Goal: Check status: Check status

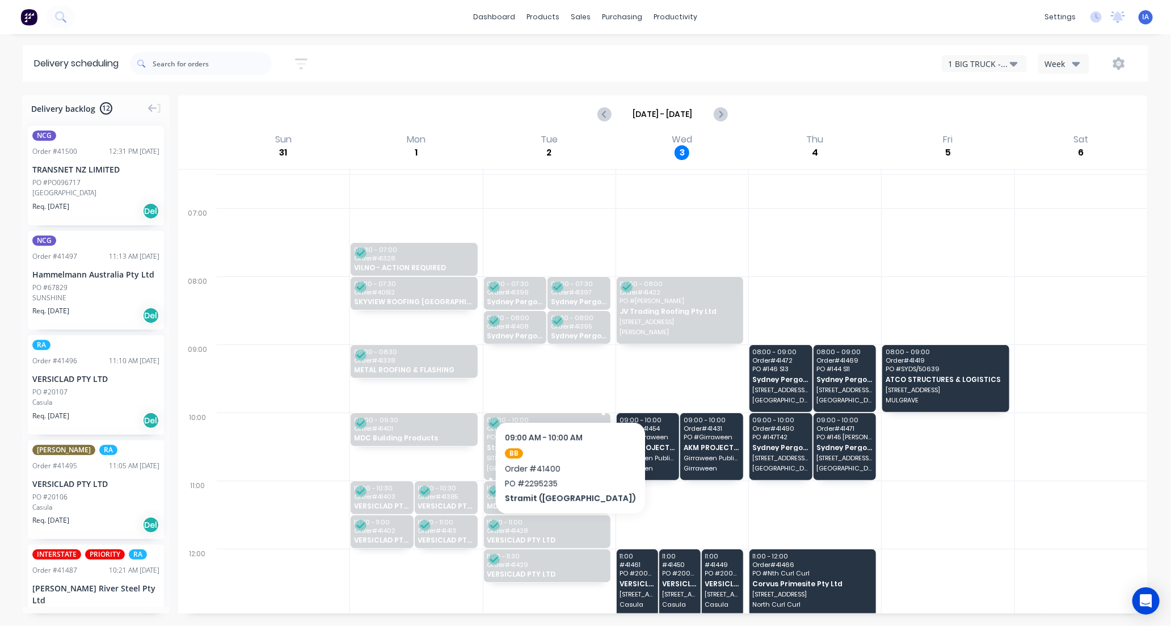
scroll to position [63, 0]
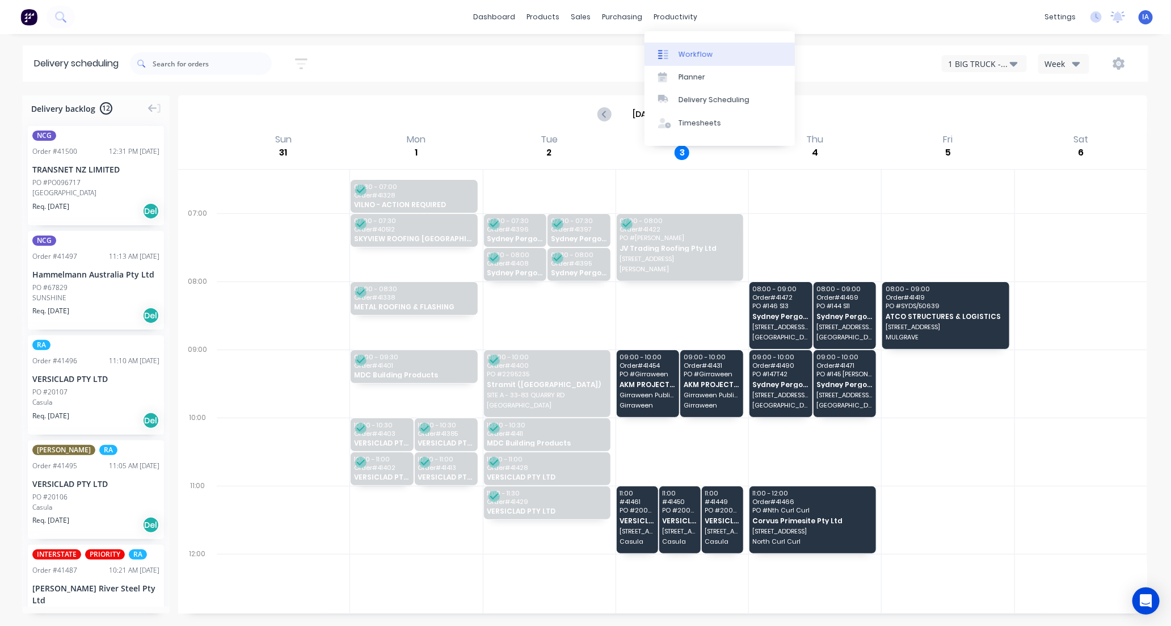
click at [702, 50] on div "Workflow" at bounding box center [695, 54] width 34 height 10
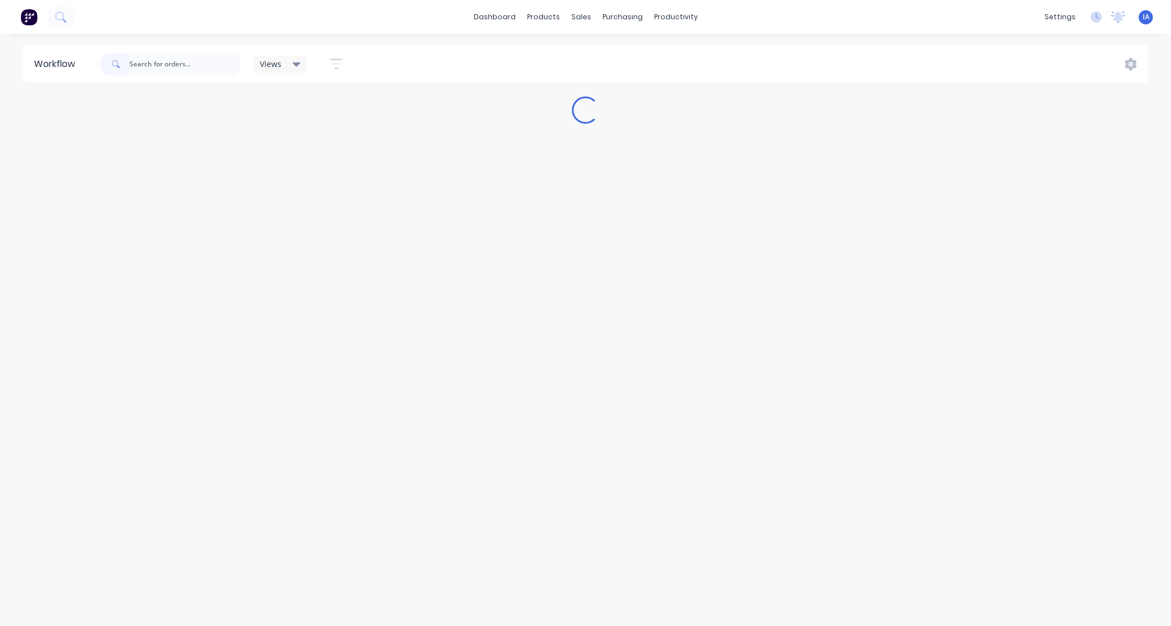
click at [151, 60] on input "text" at bounding box center [185, 64] width 112 height 23
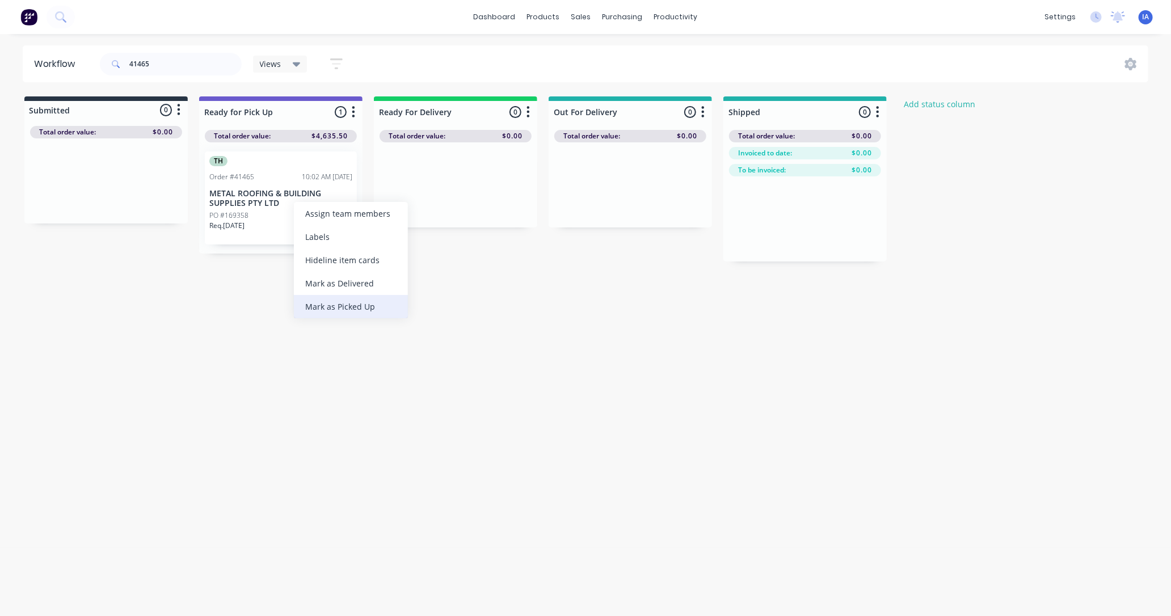
click at [350, 308] on div "Mark as Picked Up" at bounding box center [351, 306] width 114 height 23
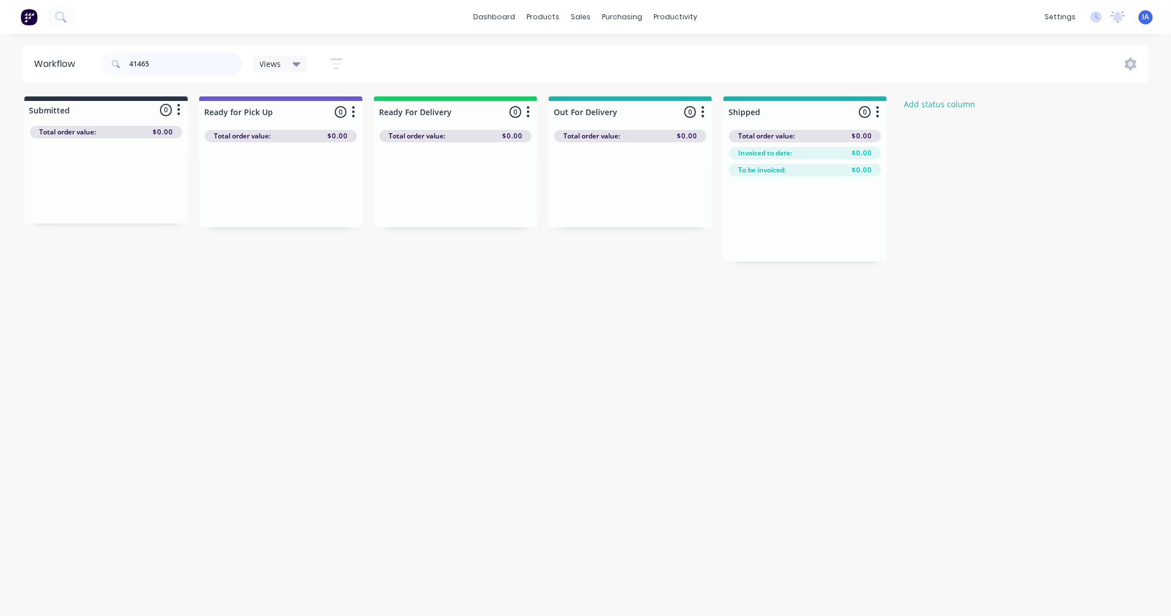
click at [168, 62] on input "41465" at bounding box center [185, 64] width 112 height 23
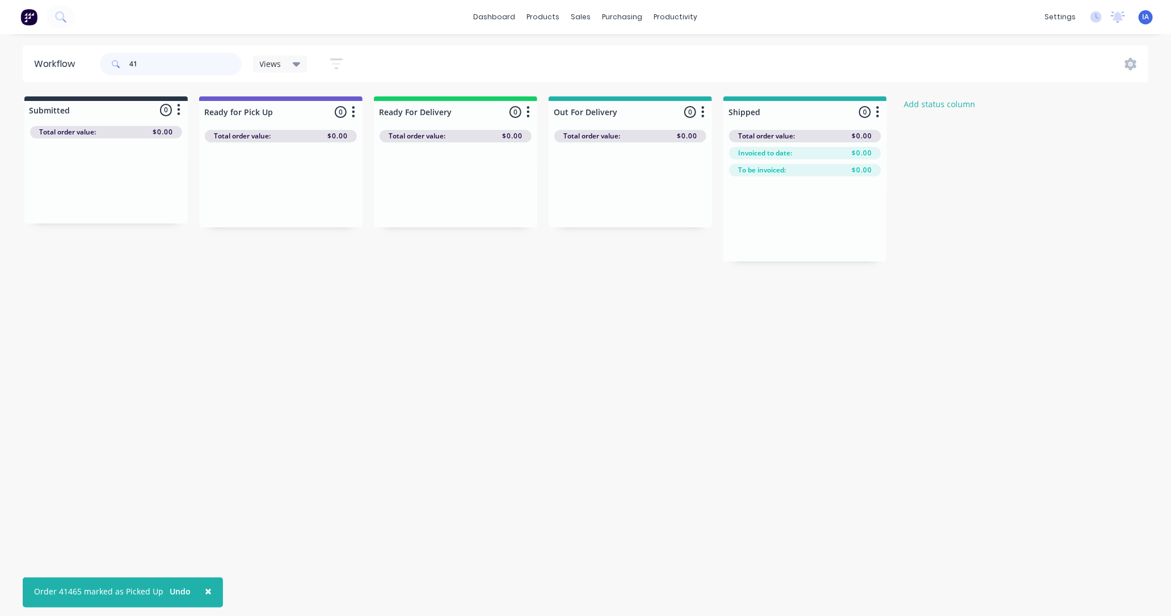
type input "4"
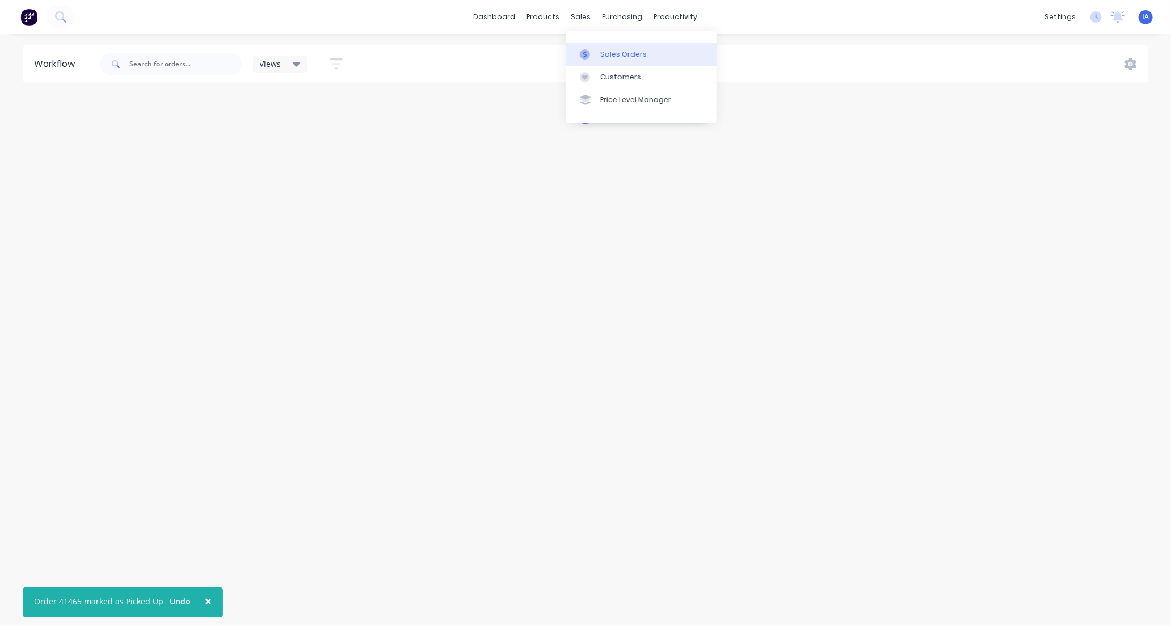
click at [595, 52] on div at bounding box center [588, 54] width 17 height 10
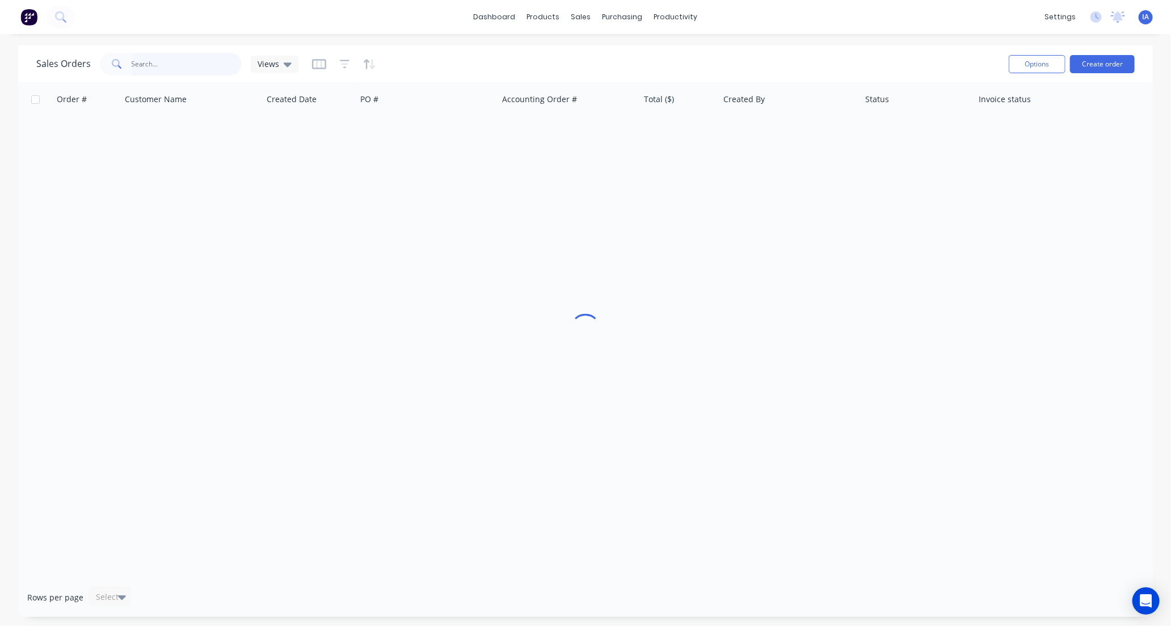
click at [144, 66] on input "text" at bounding box center [187, 64] width 111 height 23
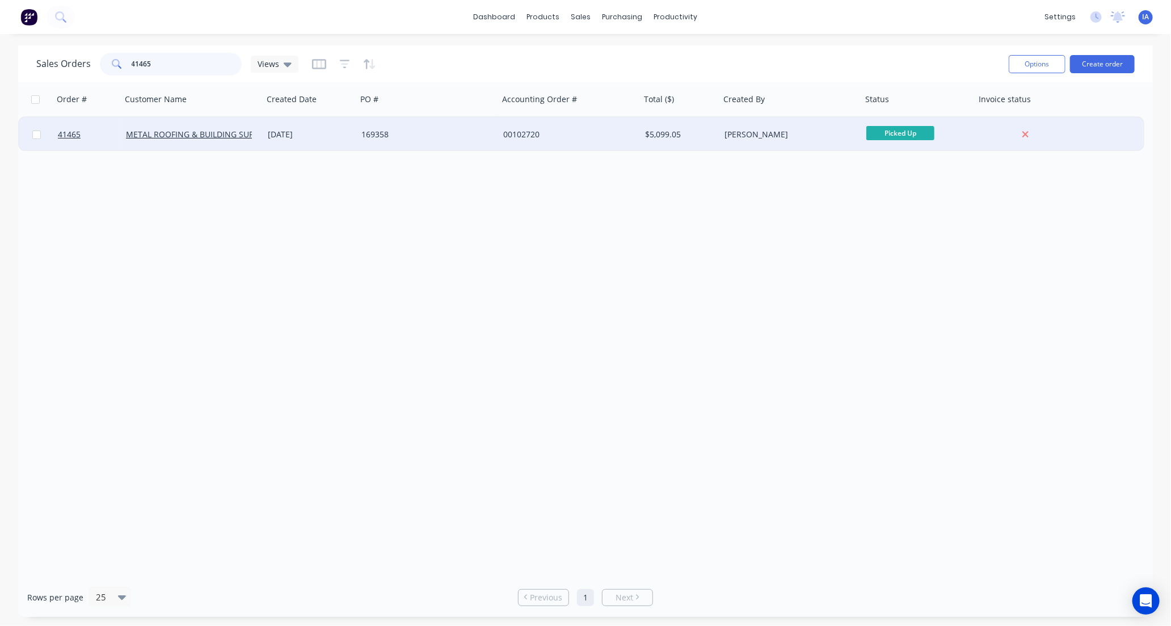
type input "41465"
click at [426, 143] on div "169358" at bounding box center [428, 134] width 142 height 34
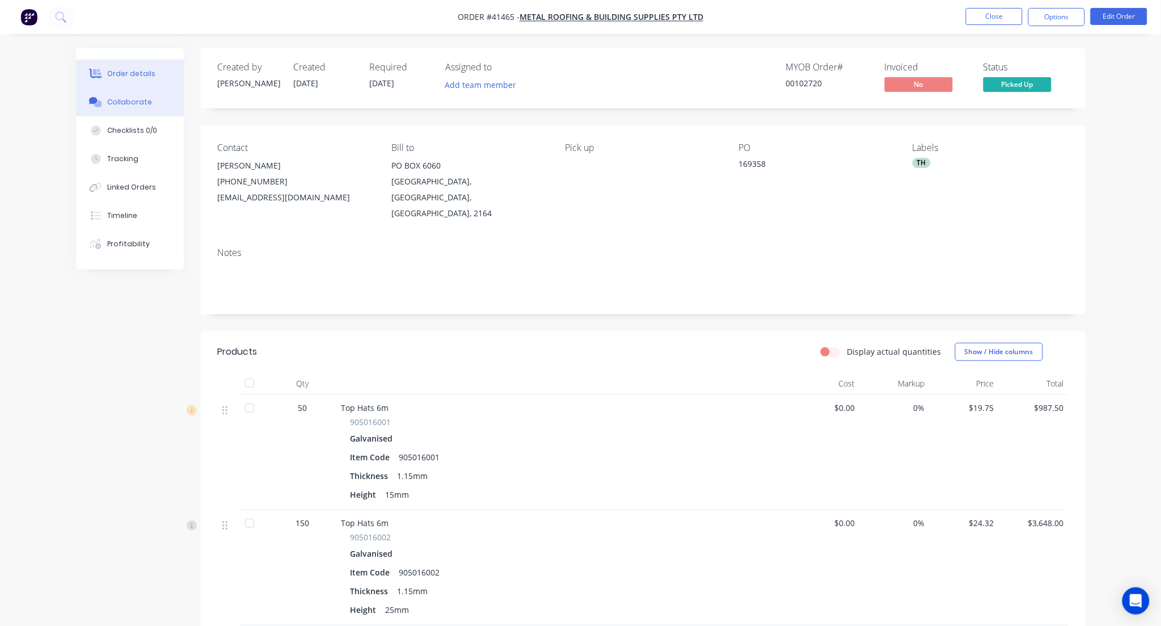
click at [141, 103] on div "Collaborate" at bounding box center [129, 102] width 45 height 10
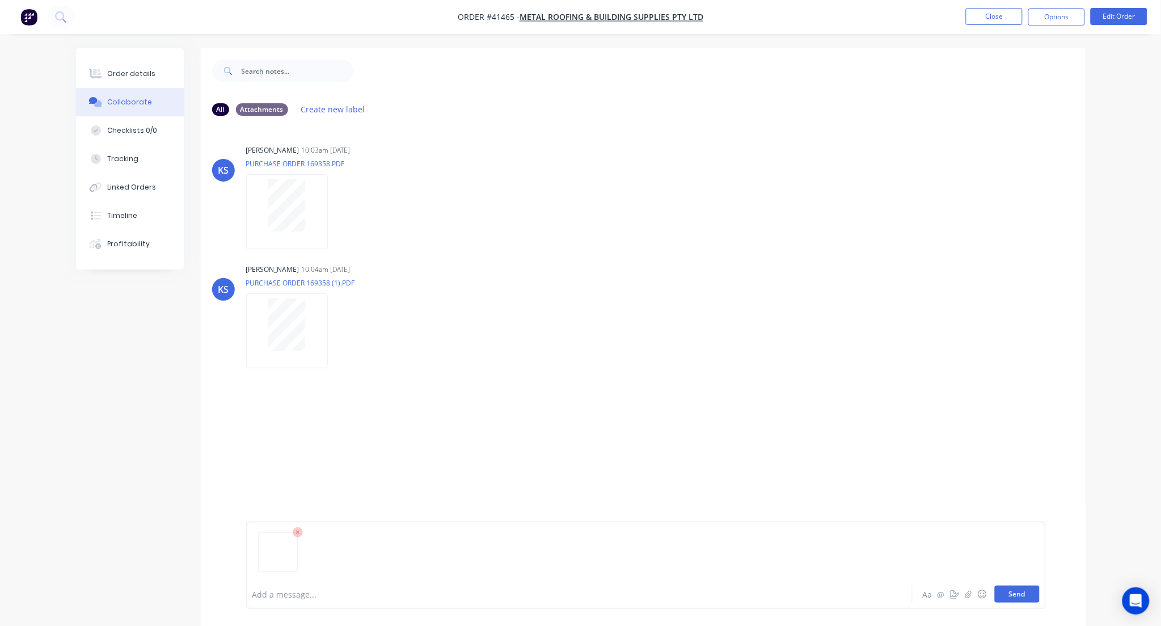
click at [1020, 595] on button "Send" at bounding box center [1017, 593] width 45 height 17
click at [1005, 15] on button "Close" at bounding box center [994, 16] width 57 height 17
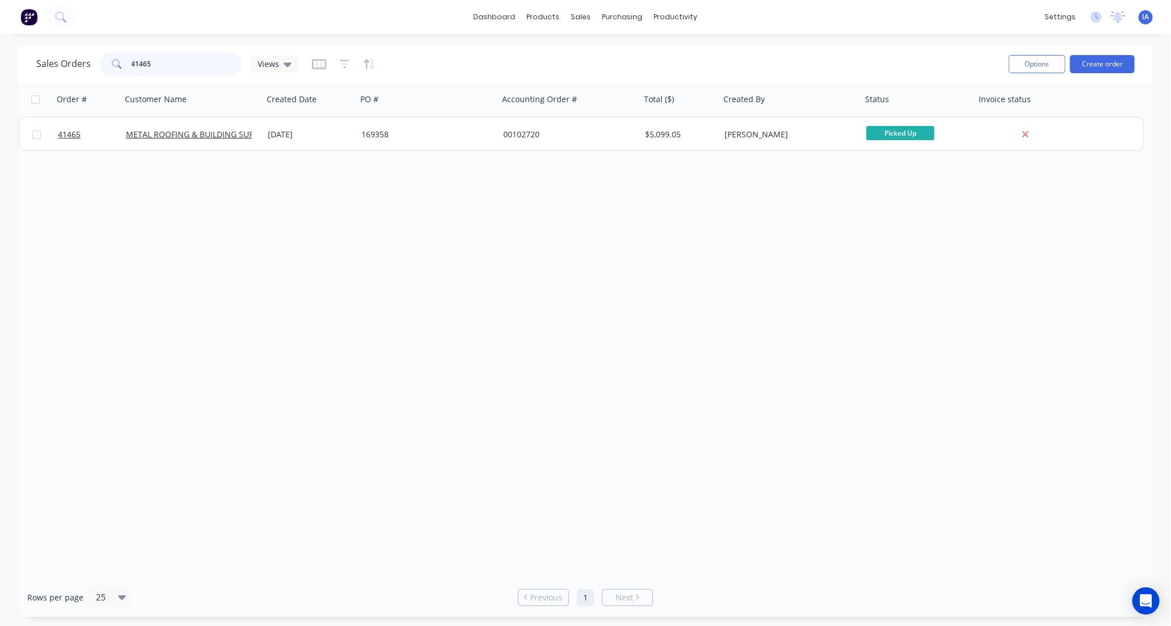
click at [185, 65] on input "41465" at bounding box center [187, 64] width 111 height 23
type input "4"
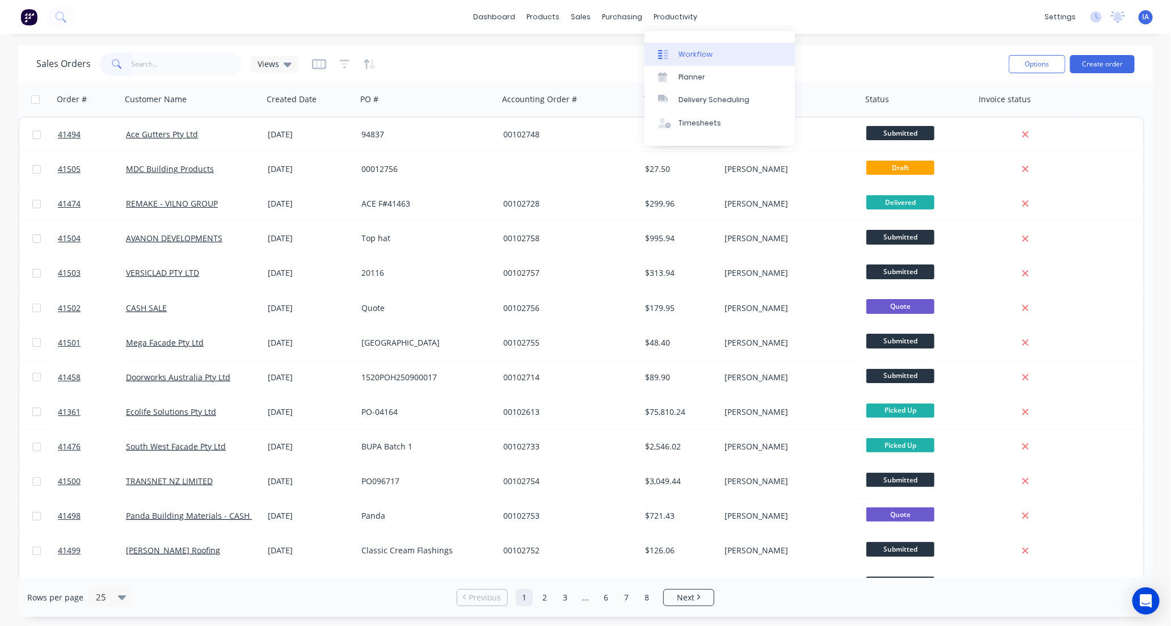
click at [713, 51] on link "Workflow" at bounding box center [719, 54] width 150 height 23
